Goal: Information Seeking & Learning: Learn about a topic

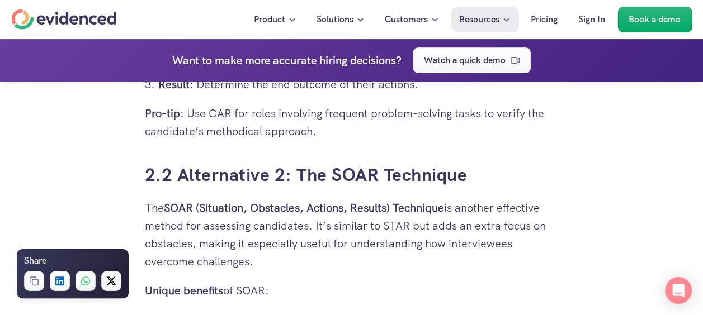
scroll to position [2348, 0]
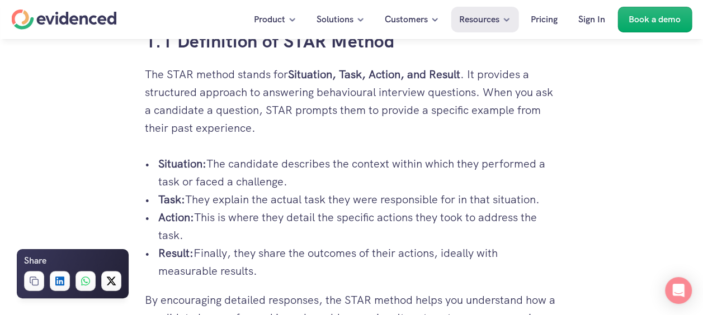
scroll to position [727, 0]
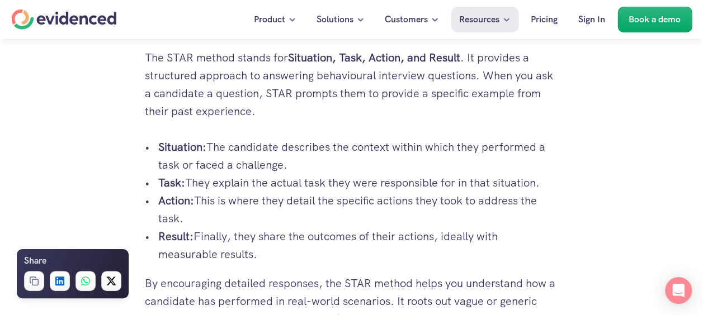
drag, startPoint x: 136, startPoint y: 141, endPoint x: 298, endPoint y: 253, distance: 197.2
copy ul "Situation: The candidate describes the context within which they performed a ta…"
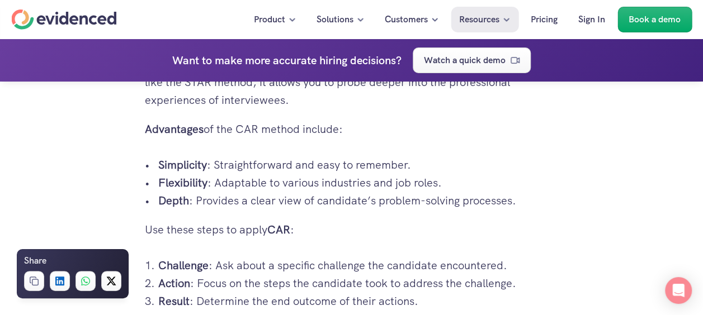
scroll to position [2124, 0]
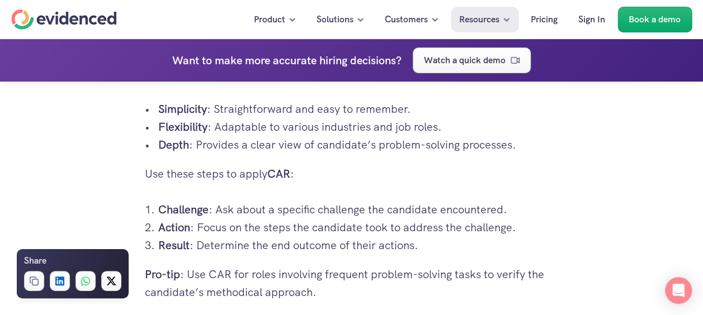
drag, startPoint x: 157, startPoint y: 208, endPoint x: 444, endPoint y: 257, distance: 291.5
copy ol "Challenge : Ask about a specific challenge the candidate encountered. Action : …"
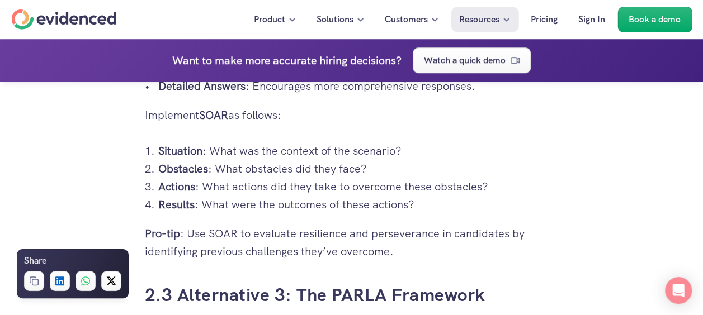
scroll to position [2571, 0]
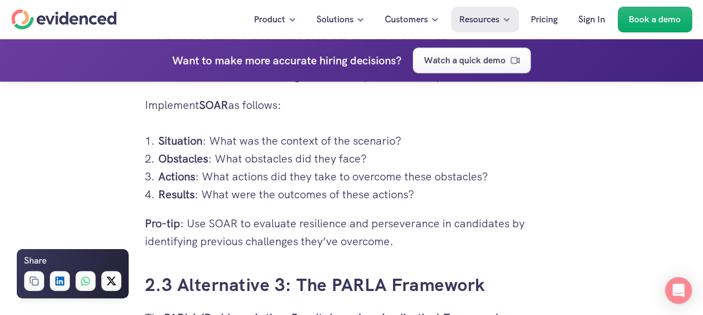
drag, startPoint x: 157, startPoint y: 140, endPoint x: 530, endPoint y: 201, distance: 377.9
click at [530, 201] on ol "Situation : What was the context of the scenario? Obstacles : What obstacles di…" at bounding box center [352, 168] width 414 height 72
copy ol "Situation : What was the context of the scenario? Obstacles : What obstacles di…"
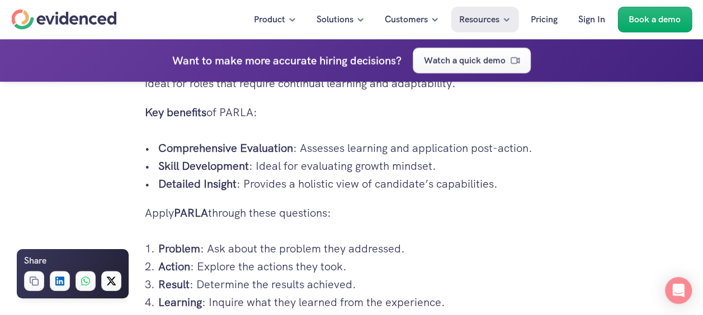
scroll to position [2963, 0]
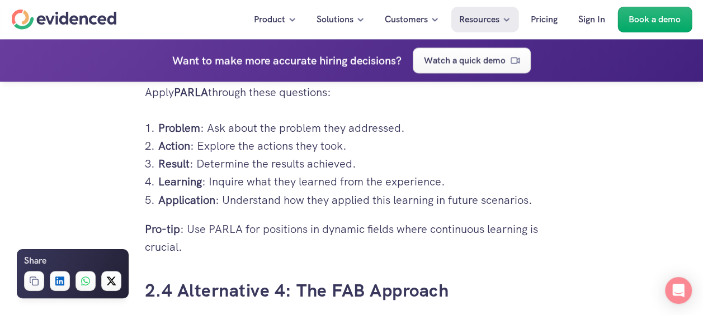
drag, startPoint x: 144, startPoint y: 127, endPoint x: 560, endPoint y: 197, distance: 422.3
click at [560, 197] on div "Hiring the right candidate can be as overwhelming as finding a needle in a hays…" at bounding box center [352, 218] width 436 height 5771
copy ol "Problem : Ask about the problem they addressed. Action : Explore the actions th…"
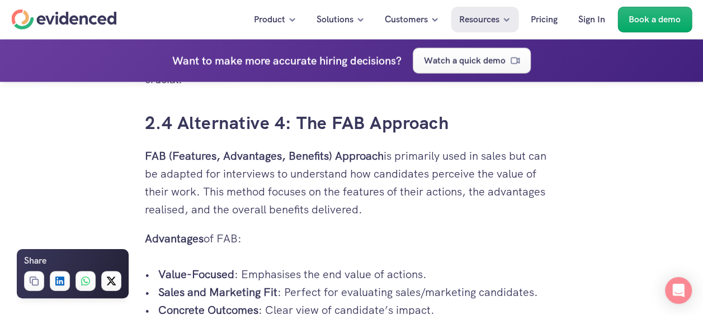
scroll to position [3354, 0]
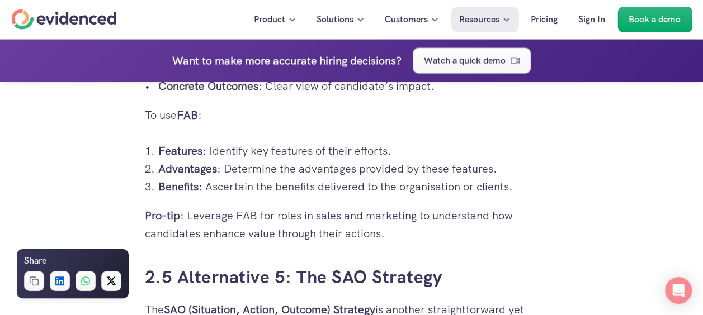
drag, startPoint x: 159, startPoint y: 145, endPoint x: 513, endPoint y: 177, distance: 355.3
click at [513, 177] on ol "Features : Identify key features of their efforts. Advantages : Determine the a…" at bounding box center [352, 169] width 414 height 54
copy ol "Features : Identify key features of their efforts. Advantages : Determine the a…"
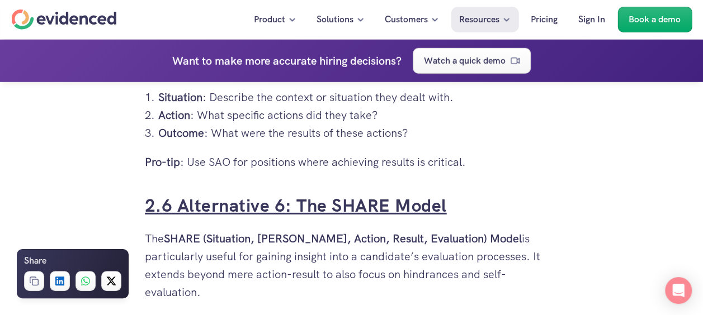
scroll to position [3745, 0]
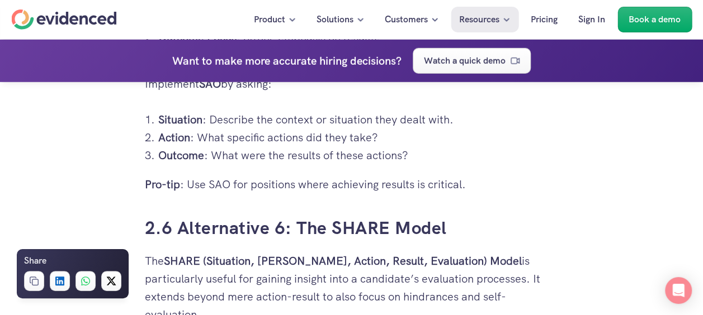
drag, startPoint x: 214, startPoint y: 124, endPoint x: 455, endPoint y: 159, distance: 244.0
click at [455, 159] on ol "Situation : Describe the context or situation they dealt with. Action : What sp…" at bounding box center [352, 138] width 414 height 54
copy ol "Situation : Describe the context or situation they dealt with. Action : What sp…"
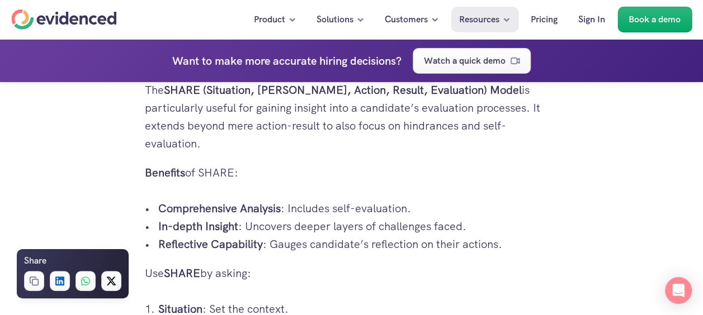
scroll to position [4025, 0]
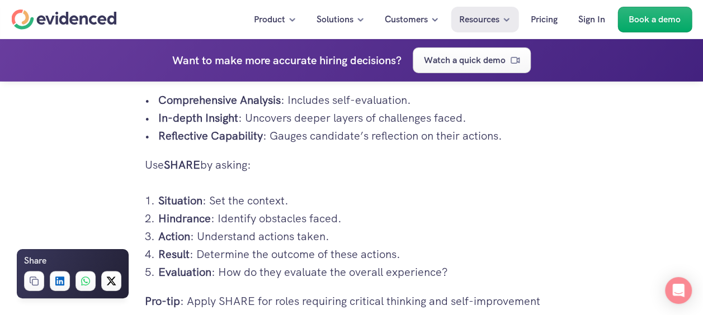
drag, startPoint x: 159, startPoint y: 202, endPoint x: 524, endPoint y: 275, distance: 372.7
click at [524, 275] on ol "Situation : Set the context. [PERSON_NAME] : Identify obstacles faced. Action :…" at bounding box center [352, 236] width 414 height 89
copy ol "Situation : Set the context. [PERSON_NAME] : Identify obstacles faced. Action :…"
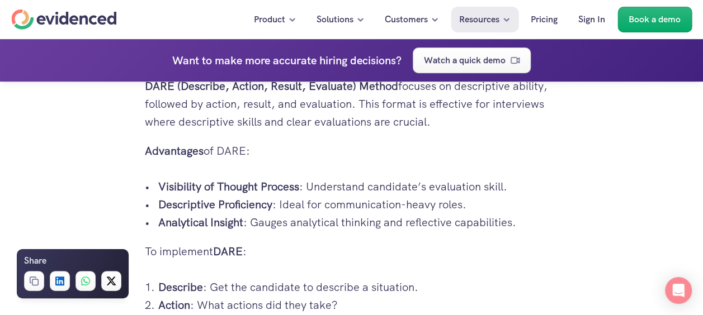
scroll to position [4416, 0]
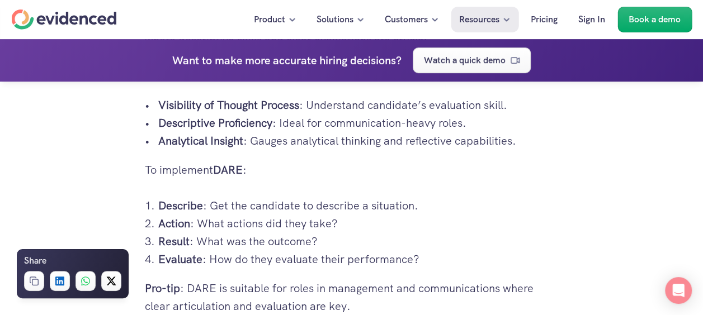
drag, startPoint x: 157, startPoint y: 201, endPoint x: 477, endPoint y: 260, distance: 326.3
click at [477, 260] on ol "Describe : Get the candidate to describe a situation. Action : What actions did…" at bounding box center [352, 233] width 414 height 72
copy ol "Describe : Get the candidate to describe a situation. Action : What actions did…"
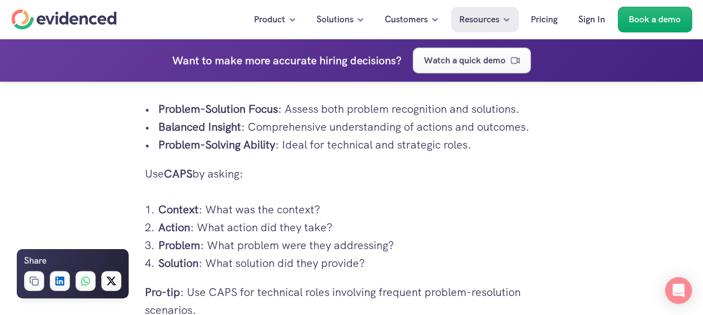
scroll to position [4807, 0]
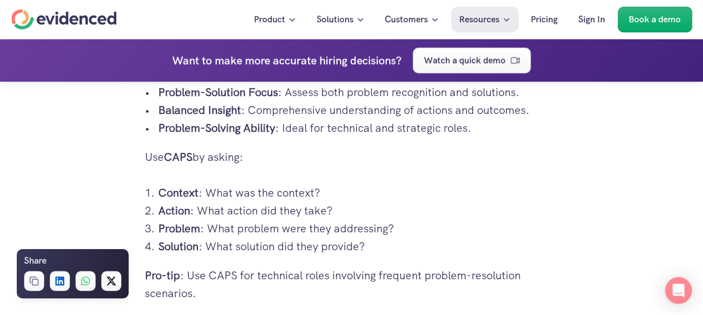
drag, startPoint x: 150, startPoint y: 192, endPoint x: 442, endPoint y: 241, distance: 295.8
click at [442, 241] on ol "Context : What was the context? Action : What action did they take? Problem : W…" at bounding box center [352, 220] width 414 height 72
copy ol "Context : What was the context? Action : What action did they take? Problem : W…"
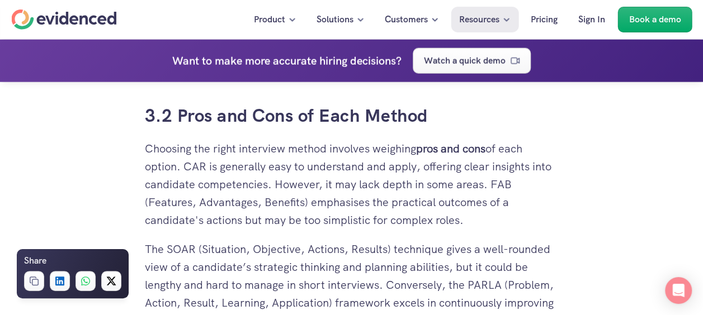
scroll to position [5478, 0]
